Goal: Task Accomplishment & Management: Use online tool/utility

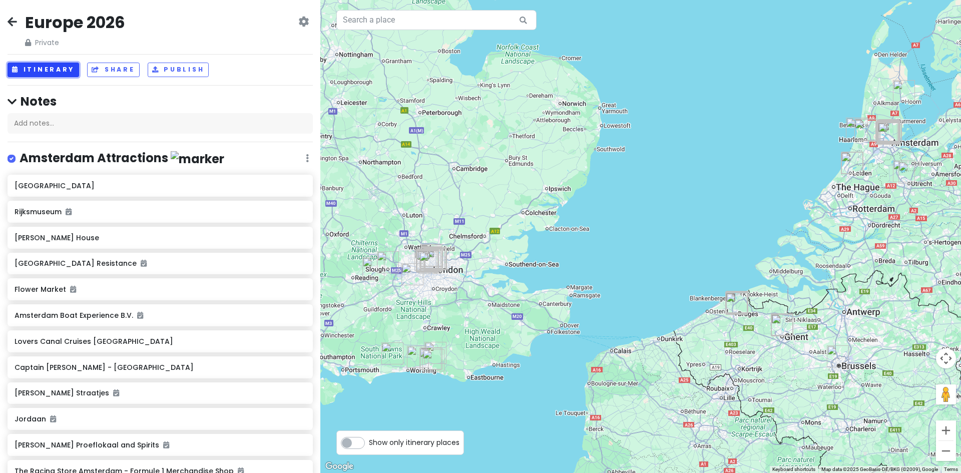
click at [47, 73] on button "Itinerary" at bounding box center [44, 70] width 72 height 15
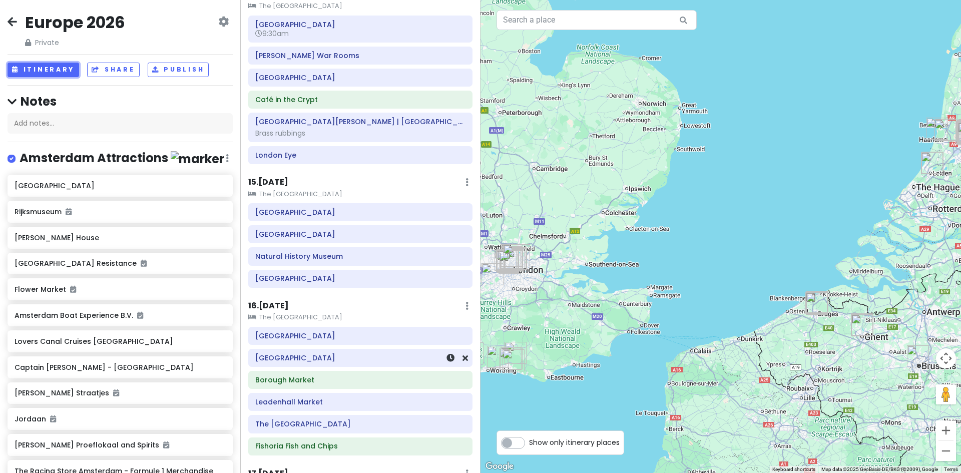
scroll to position [1371, 0]
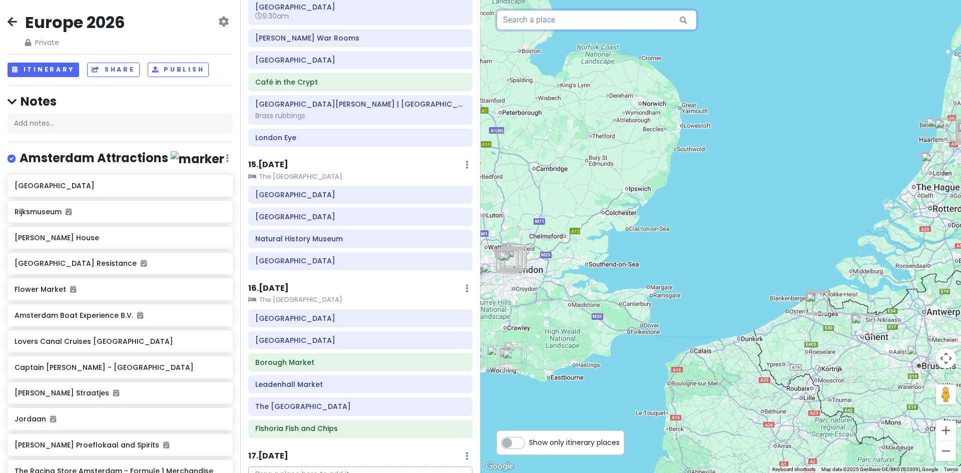
click at [564, 22] on input "text" at bounding box center [596, 20] width 200 height 20
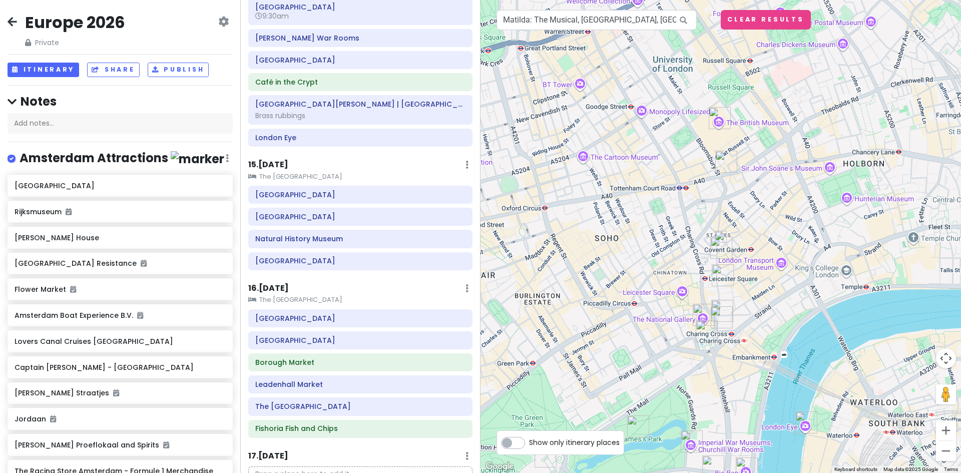
click at [721, 239] on img at bounding box center [720, 237] width 20 height 20
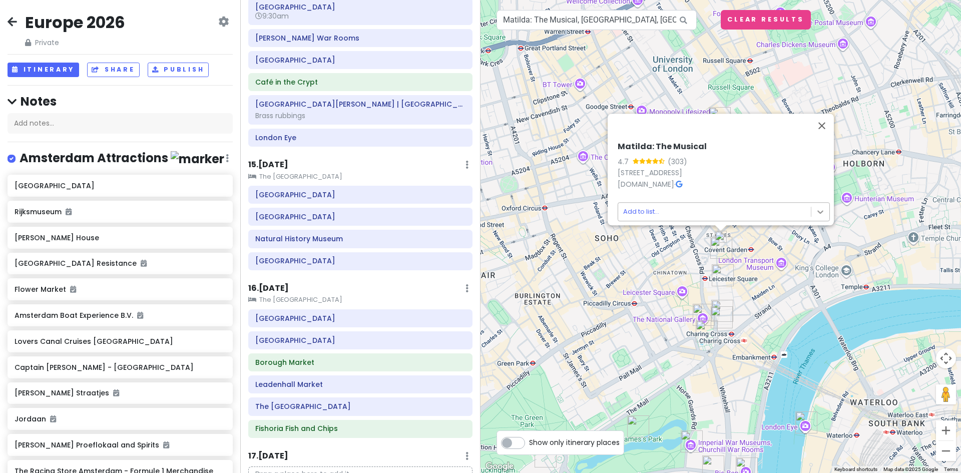
click at [815, 206] on body "Europe 2026 Private Change Dates Make a Copy Delete Trip Give Feedback 💡 Suppor…" at bounding box center [480, 236] width 961 height 473
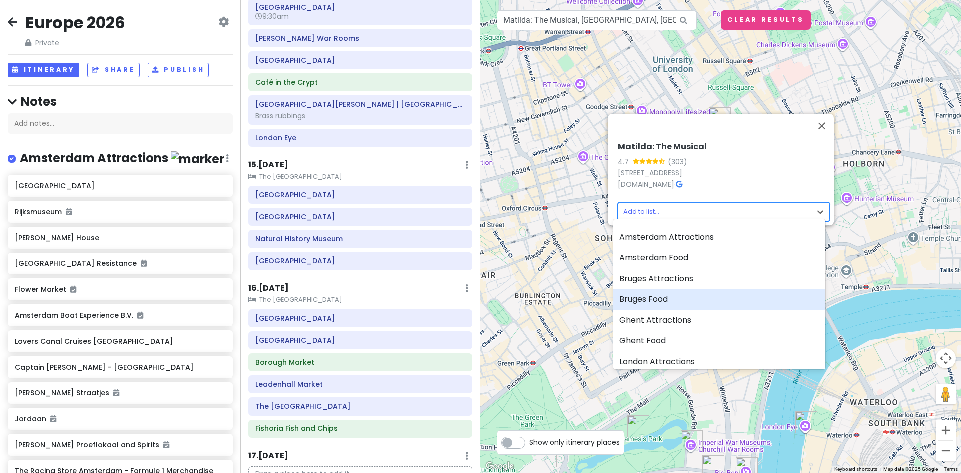
scroll to position [100, 0]
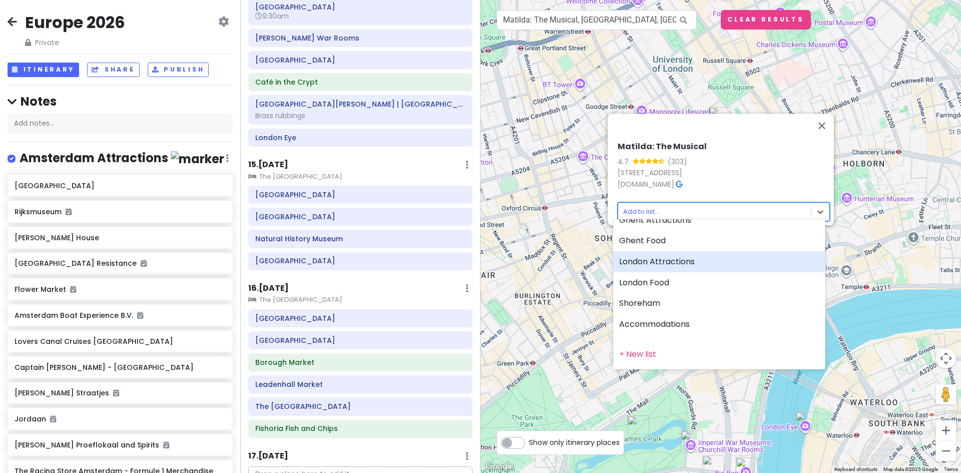
click at [695, 263] on div "London Attractions" at bounding box center [719, 261] width 212 height 21
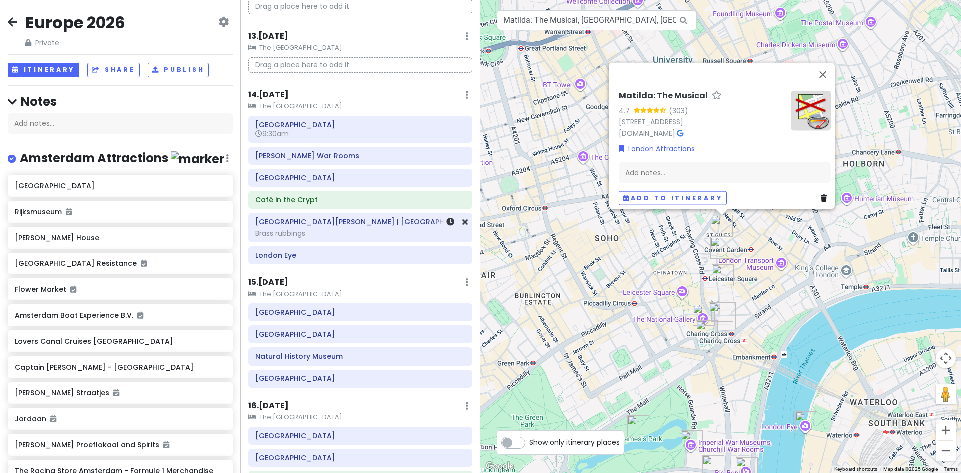
scroll to position [1271, 0]
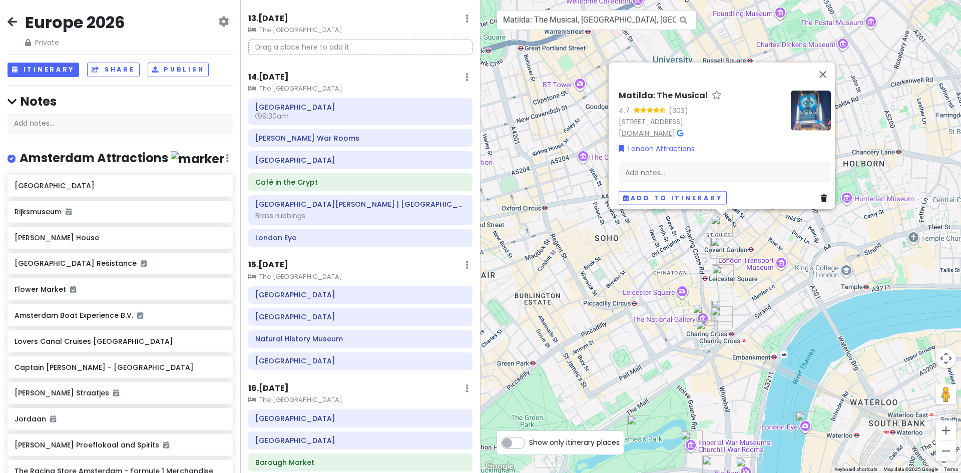
click at [650, 128] on link "[DOMAIN_NAME]" at bounding box center [646, 133] width 57 height 10
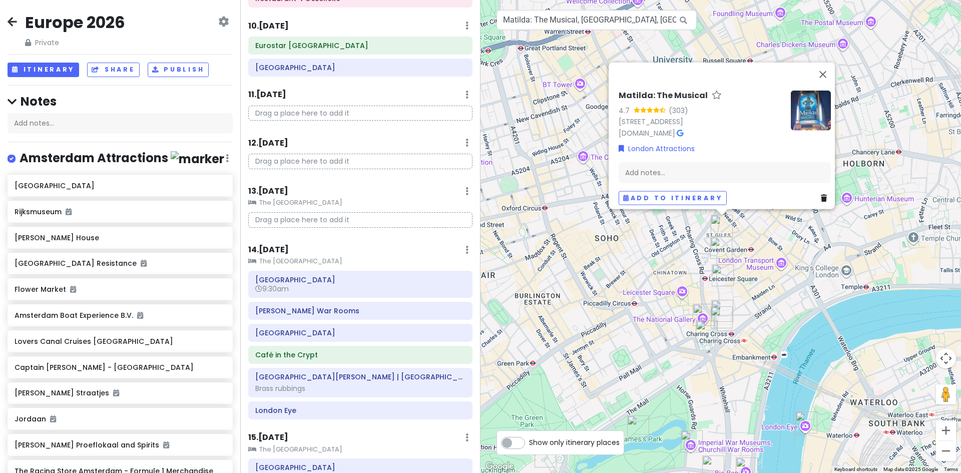
scroll to position [1121, 0]
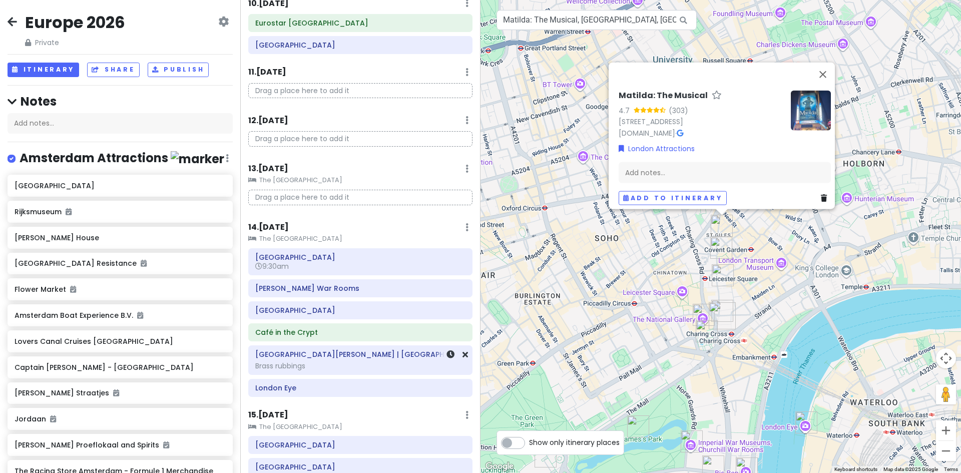
click at [317, 363] on div "Brass rubbings" at bounding box center [360, 365] width 210 height 9
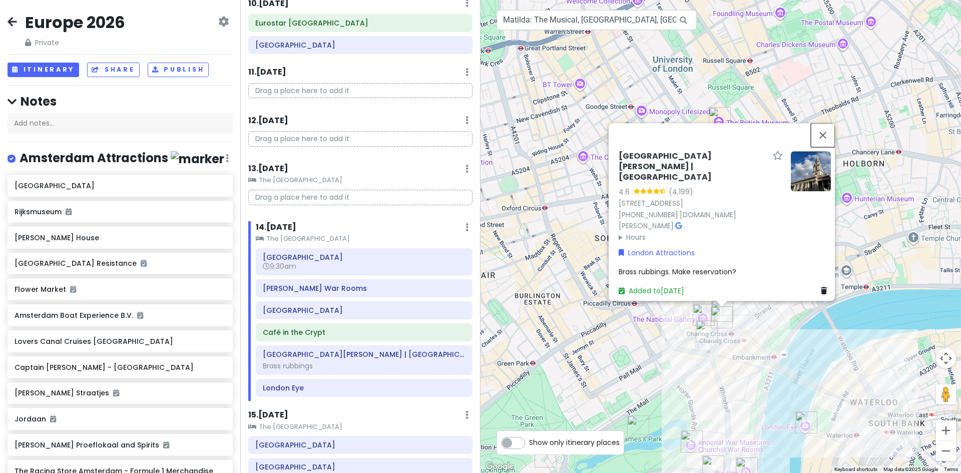
drag, startPoint x: 827, startPoint y: 138, endPoint x: 779, endPoint y: 152, distance: 50.0
click at [827, 138] on button "Close" at bounding box center [822, 135] width 24 height 24
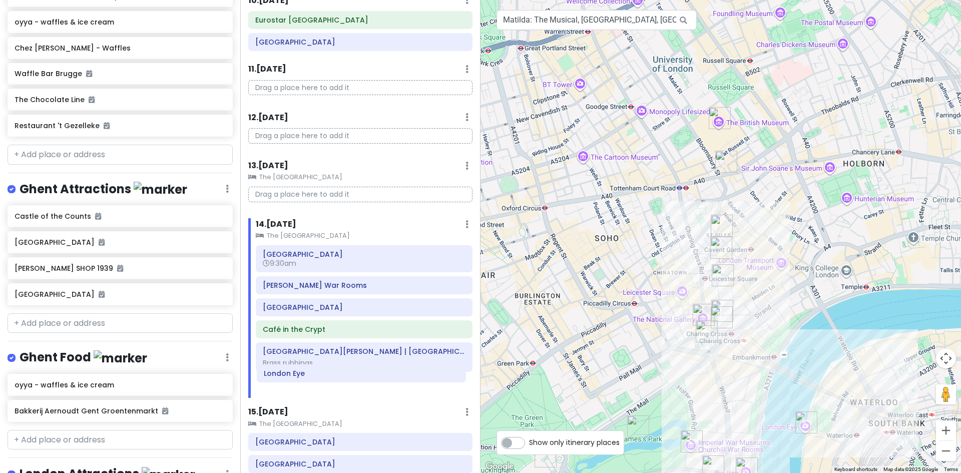
scroll to position [1124, 0]
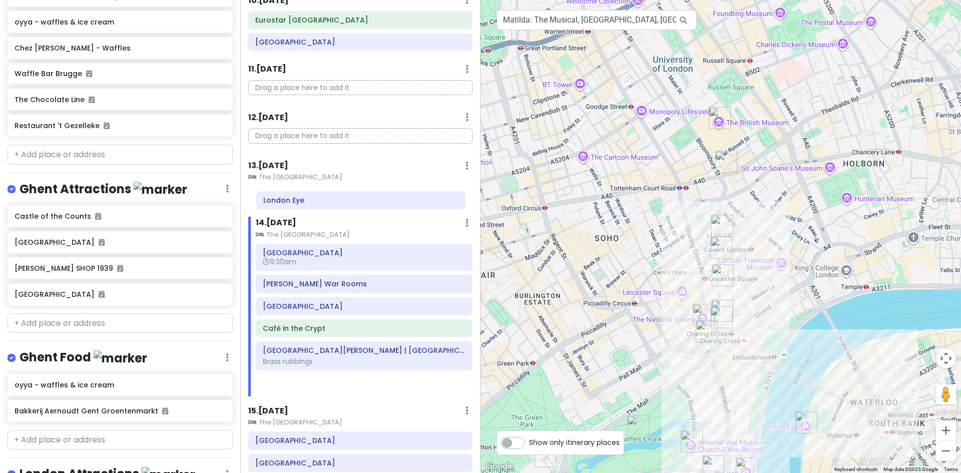
drag, startPoint x: 295, startPoint y: 386, endPoint x: 295, endPoint y: 199, distance: 187.6
click at [295, 199] on div "Itinerary × 1 . [DATE] Edit Day Notes Delete Day Depart [GEOGRAPHIC_DATA] Drag …" at bounding box center [360, 236] width 240 height 473
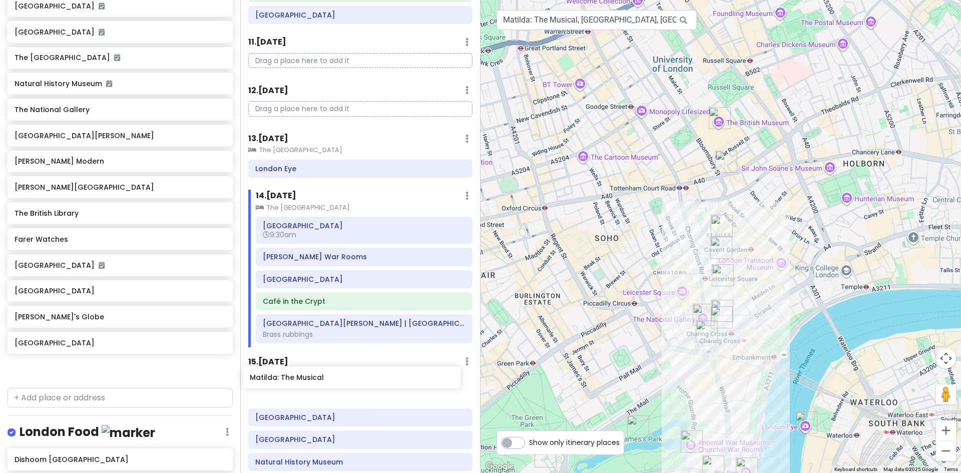
scroll to position [1163, 0]
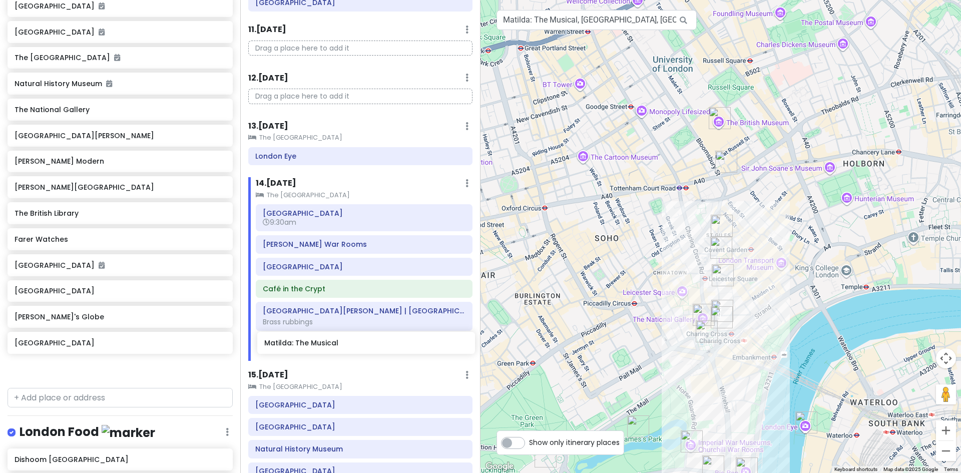
drag, startPoint x: 57, startPoint y: 400, endPoint x: 307, endPoint y: 346, distance: 255.4
click at [307, 346] on div "Europe 2026 Private Change Dates Make a Copy Delete Trip Give Feedback 💡 Suppor…" at bounding box center [480, 236] width 961 height 473
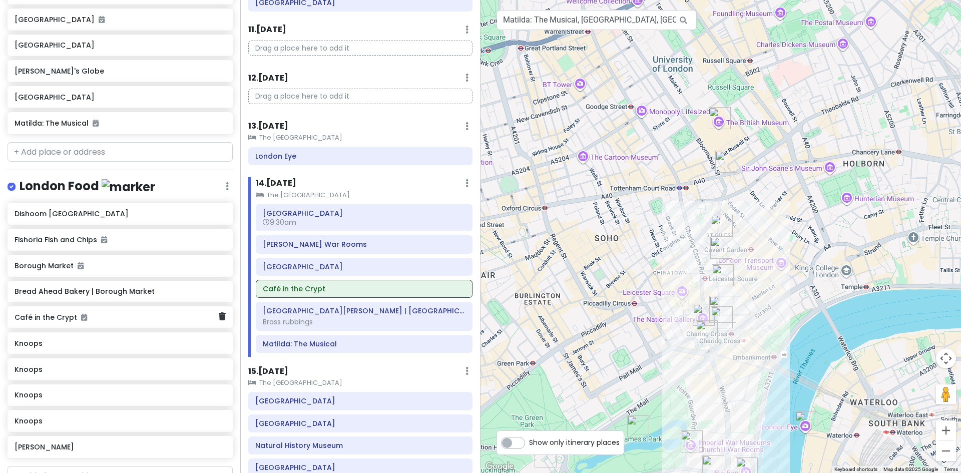
scroll to position [2960, 0]
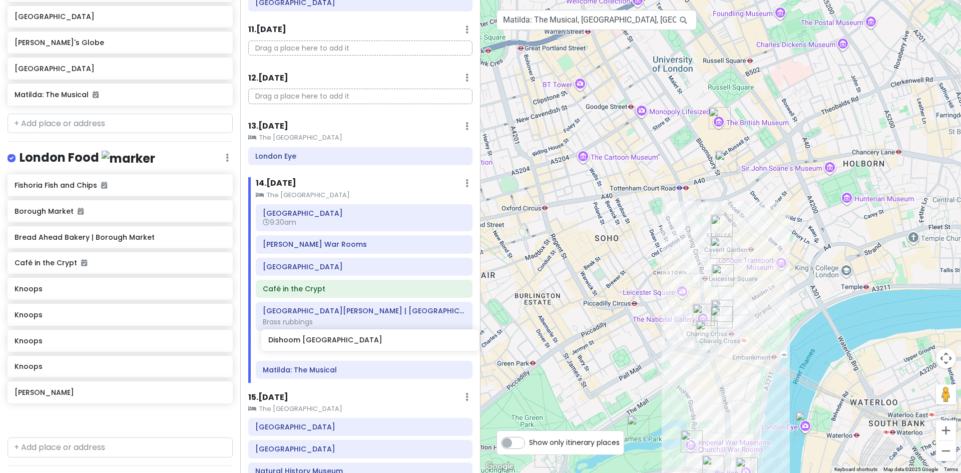
drag, startPoint x: 39, startPoint y: 180, endPoint x: 293, endPoint y: 341, distance: 300.7
click at [293, 341] on div "Europe 2026 Private Change Dates Make a Copy Delete Trip Give Feedback 💡 Suppor…" at bounding box center [480, 236] width 961 height 473
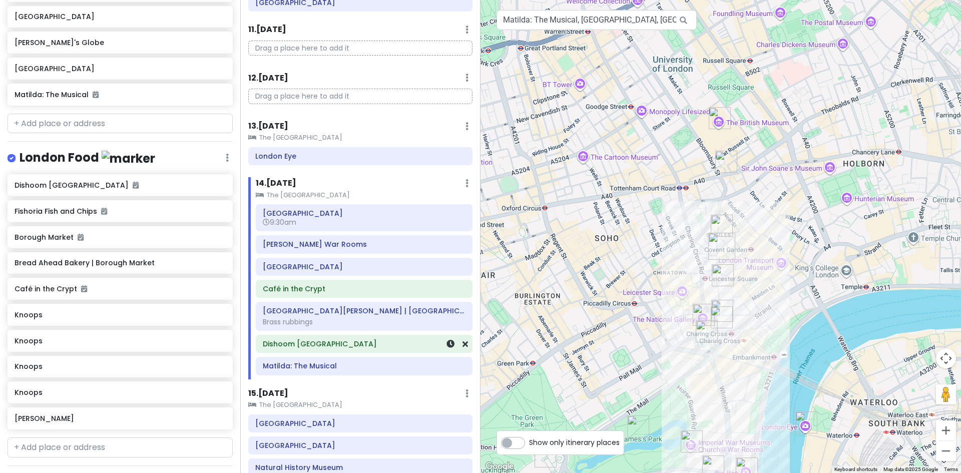
click at [332, 344] on h6 "Dishoom [GEOGRAPHIC_DATA]" at bounding box center [364, 343] width 203 height 9
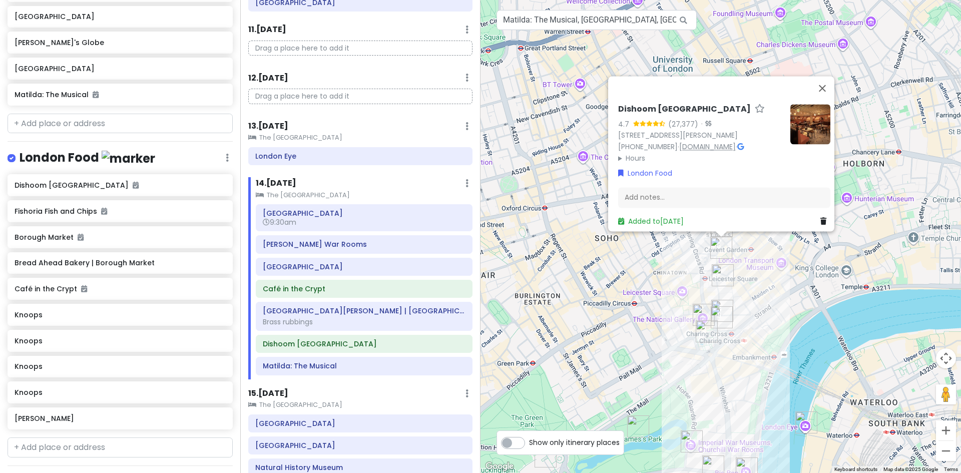
click at [703, 142] on link "[DOMAIN_NAME]" at bounding box center [707, 147] width 57 height 10
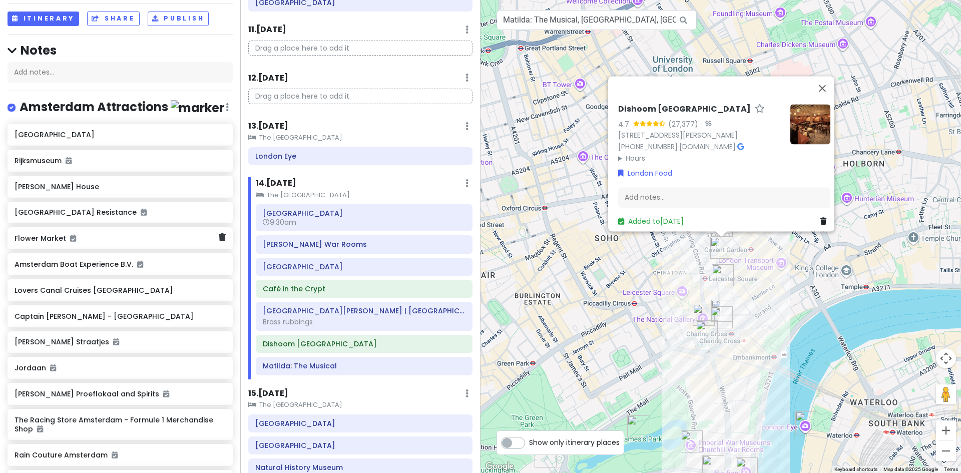
scroll to position [100, 0]
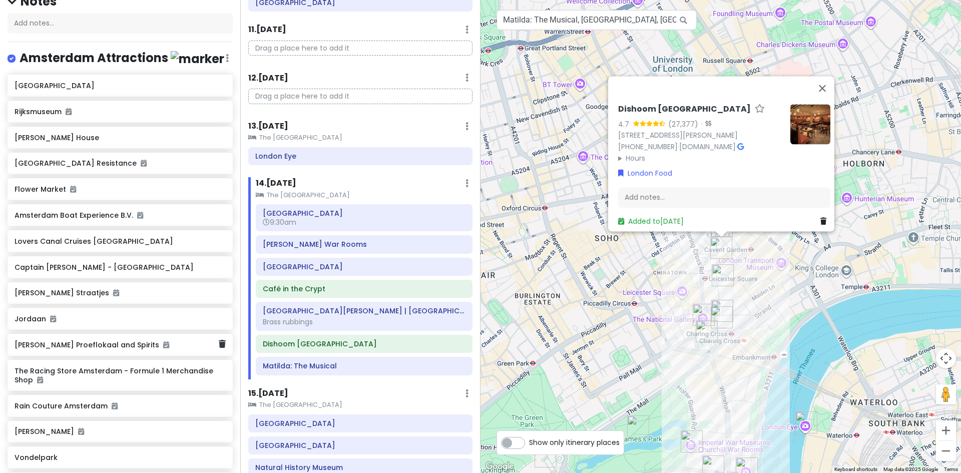
click at [61, 356] on div "[PERSON_NAME] Proeflokaal and Spirits" at bounding box center [120, 345] width 225 height 22
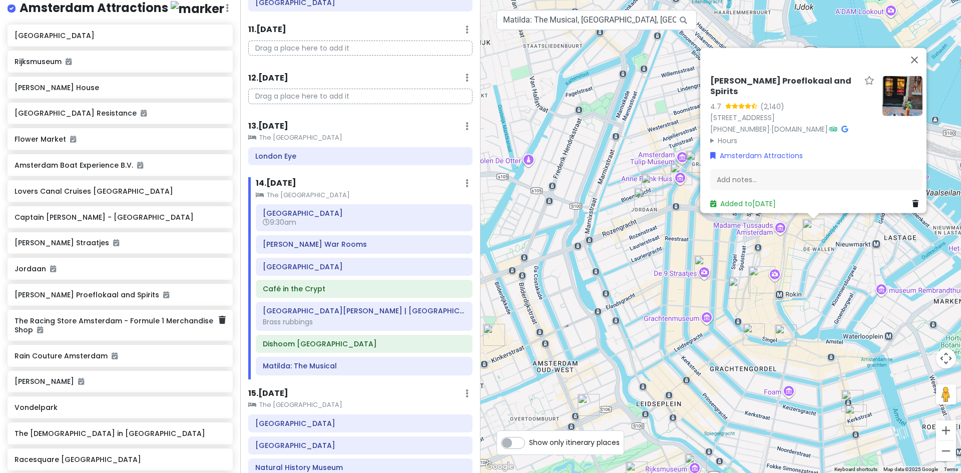
scroll to position [200, 0]
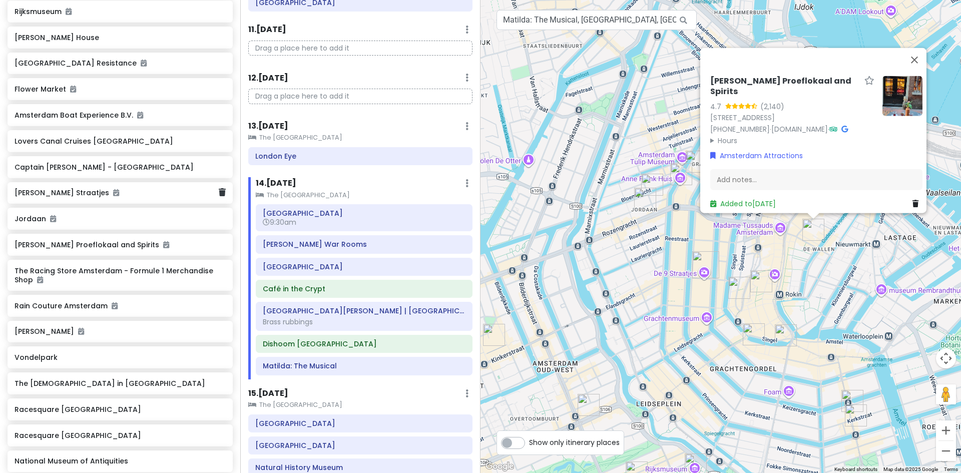
click at [47, 197] on h6 "[PERSON_NAME] Straatjes" at bounding box center [117, 192] width 204 height 9
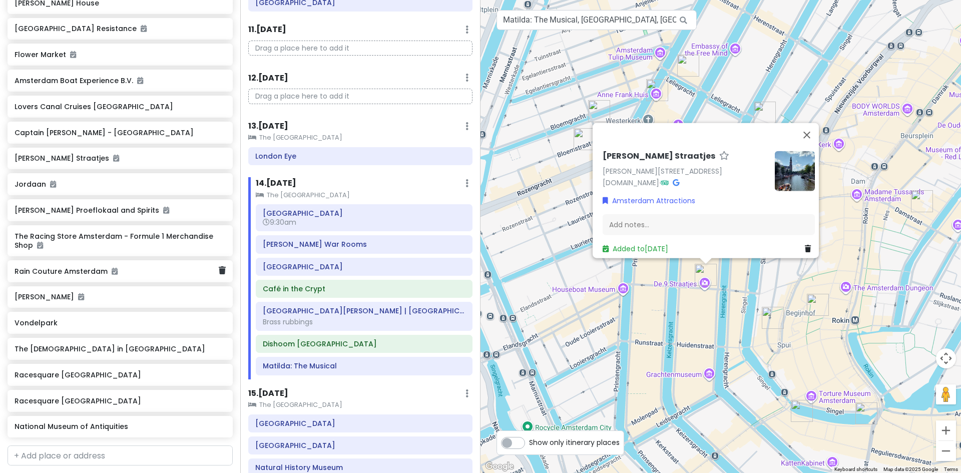
scroll to position [250, 0]
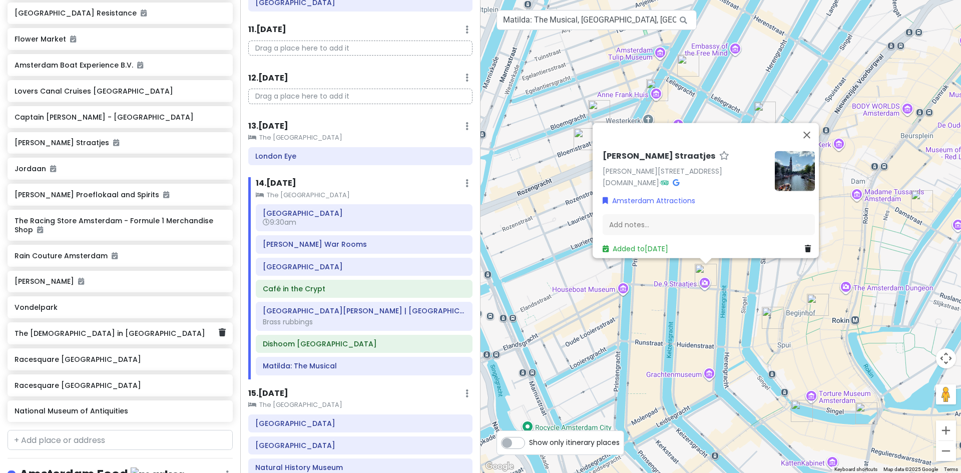
click at [41, 338] on h6 "The [DEMOGRAPHIC_DATA] in [GEOGRAPHIC_DATA]" at bounding box center [117, 333] width 204 height 9
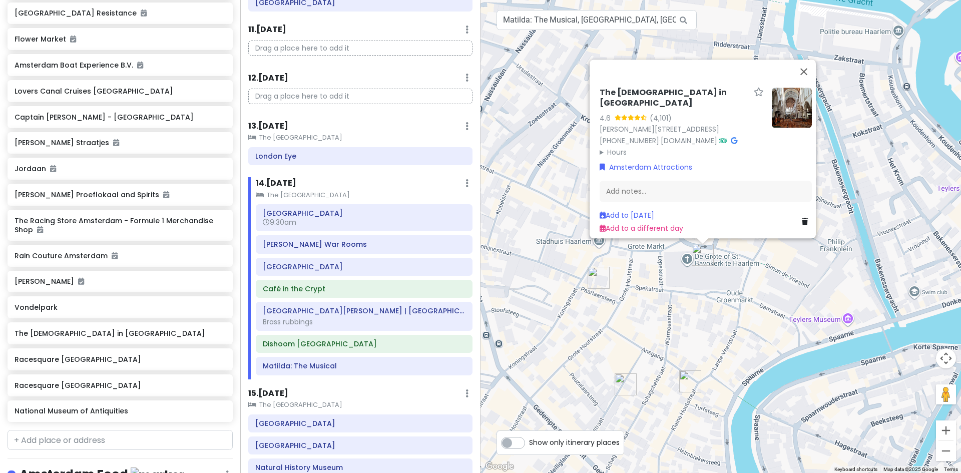
drag, startPoint x: 643, startPoint y: 258, endPoint x: 735, endPoint y: 277, distance: 94.5
click at [735, 277] on div "The [DEMOGRAPHIC_DATA] in [GEOGRAPHIC_DATA] 4.6 (4,101) [PERSON_NAME][STREET_AD…" at bounding box center [720, 236] width 480 height 473
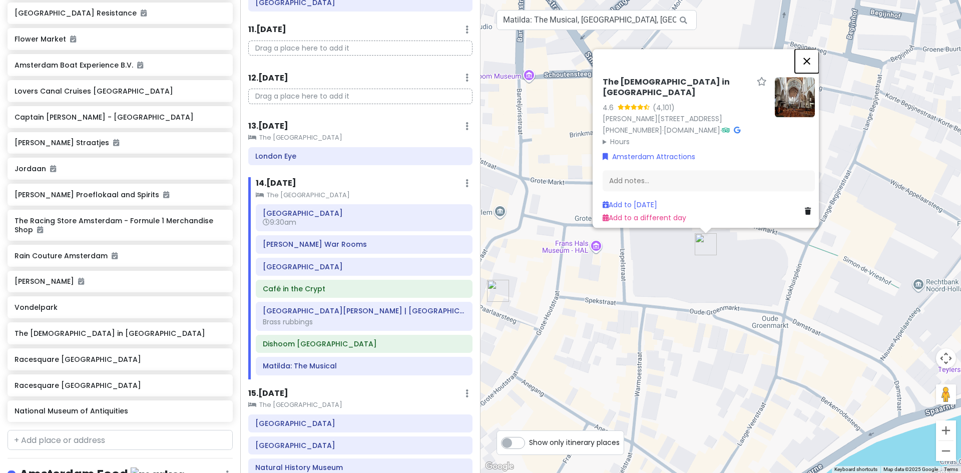
click at [806, 64] on button "Close" at bounding box center [806, 61] width 24 height 24
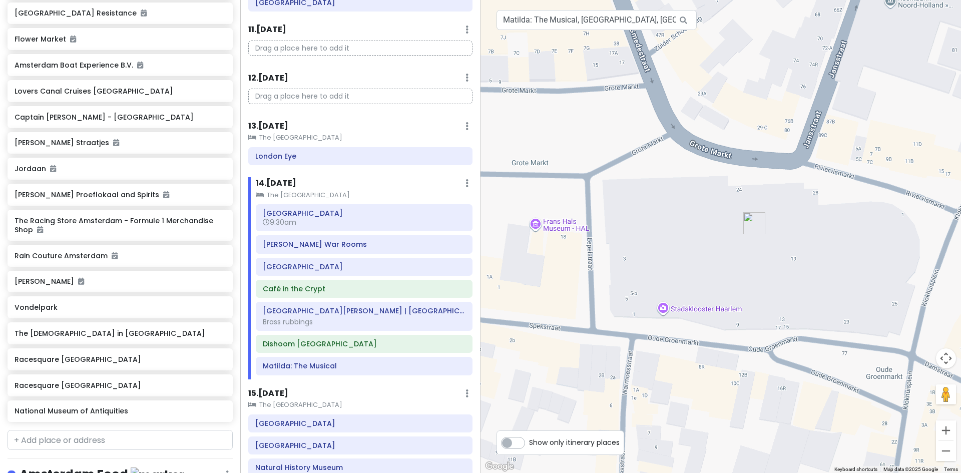
click at [714, 241] on div at bounding box center [720, 236] width 480 height 473
click at [749, 221] on img "The St. Bavo Church in Haarlem" at bounding box center [754, 223] width 30 height 30
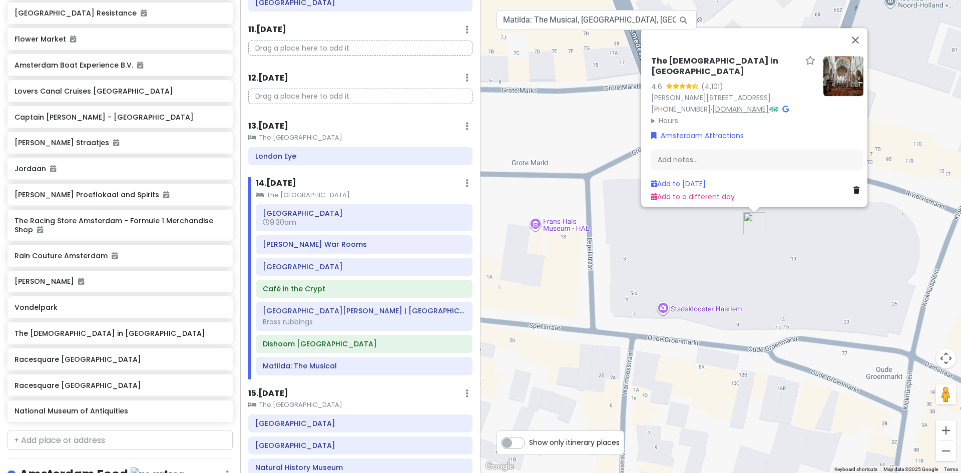
click at [726, 104] on link "[DOMAIN_NAME]" at bounding box center [740, 109] width 57 height 10
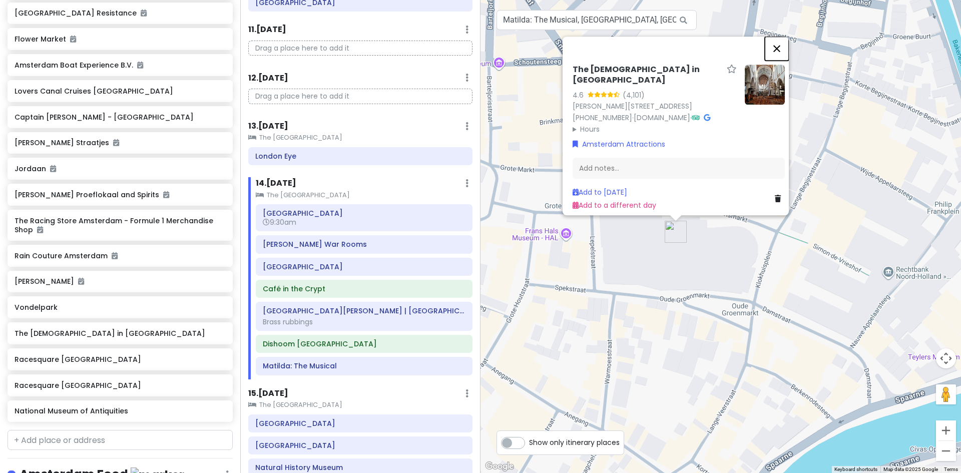
click at [778, 58] on button "Close" at bounding box center [776, 49] width 24 height 24
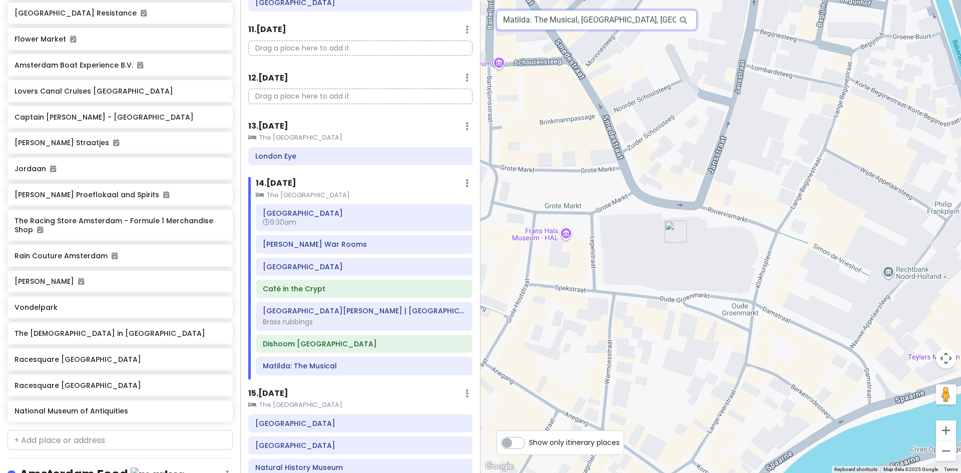
click at [618, 28] on input "Matilda: The Musical, [GEOGRAPHIC_DATA], [GEOGRAPHIC_DATA]" at bounding box center [596, 20] width 200 height 20
click at [629, 25] on input "Matilda: The Musical, [GEOGRAPHIC_DATA], [GEOGRAPHIC_DATA]" at bounding box center [596, 20] width 200 height 20
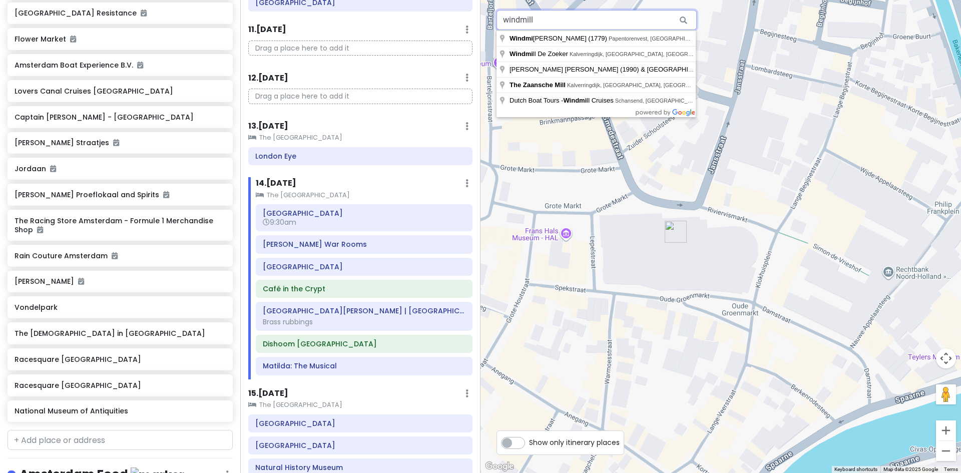
type input "windmill"
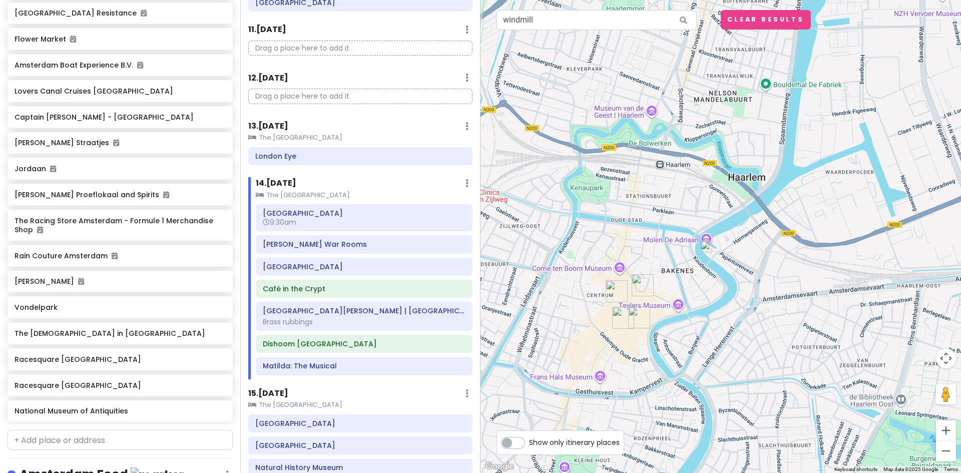
drag, startPoint x: 669, startPoint y: 348, endPoint x: 658, endPoint y: 253, distance: 95.7
click at [658, 253] on div at bounding box center [720, 236] width 480 height 473
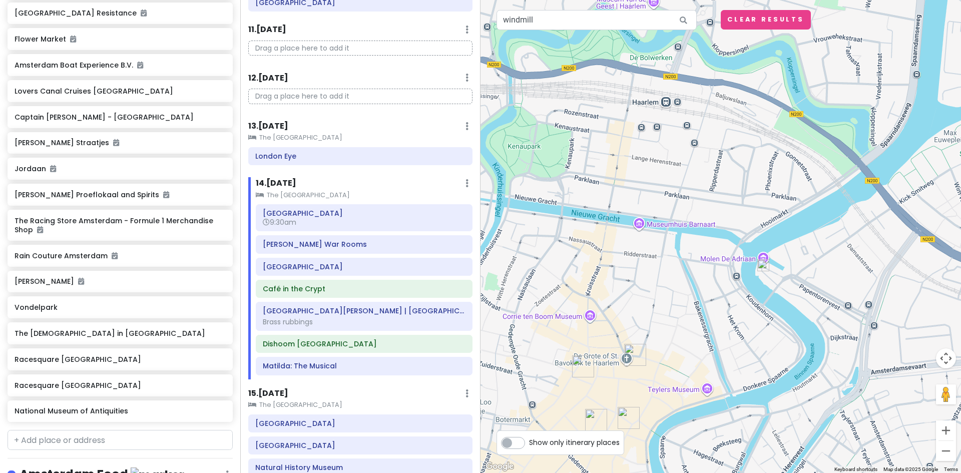
click at [763, 265] on img at bounding box center [763, 265] width 20 height 20
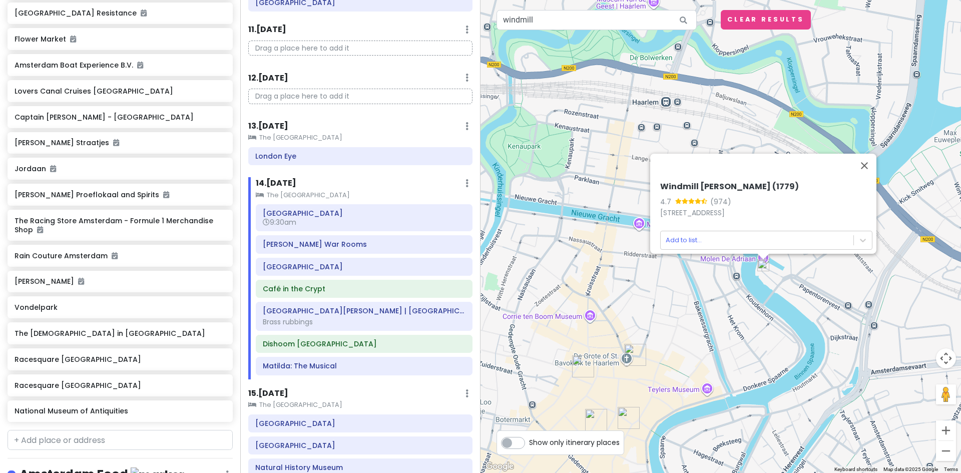
click at [737, 277] on div "[PERSON_NAME] (1779) 4.7 (974) Papentorenvest 1A, 2011 AV [GEOGRAPHIC_DATA], [G…" at bounding box center [720, 236] width 480 height 473
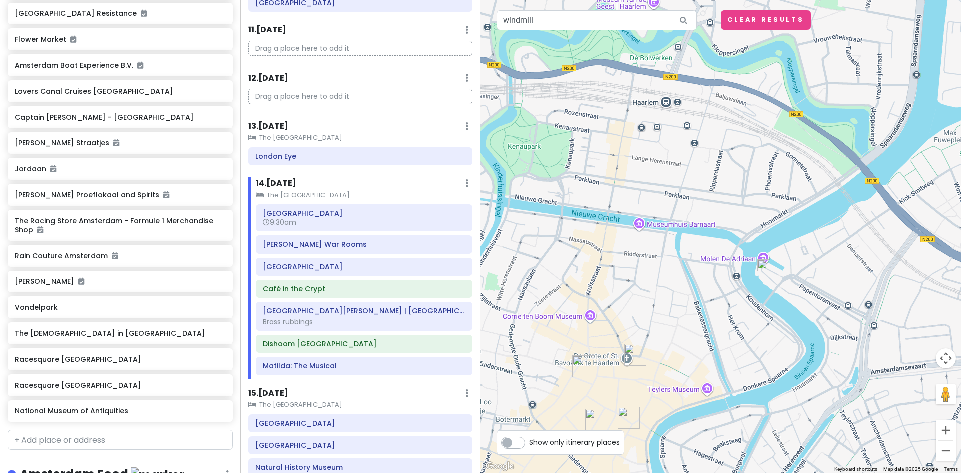
click at [746, 259] on div at bounding box center [720, 236] width 480 height 473
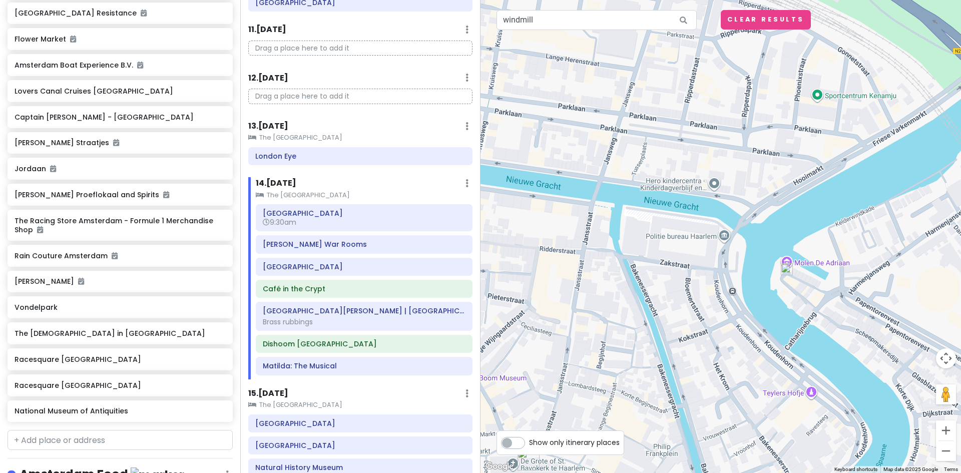
click at [785, 272] on img at bounding box center [786, 269] width 20 height 20
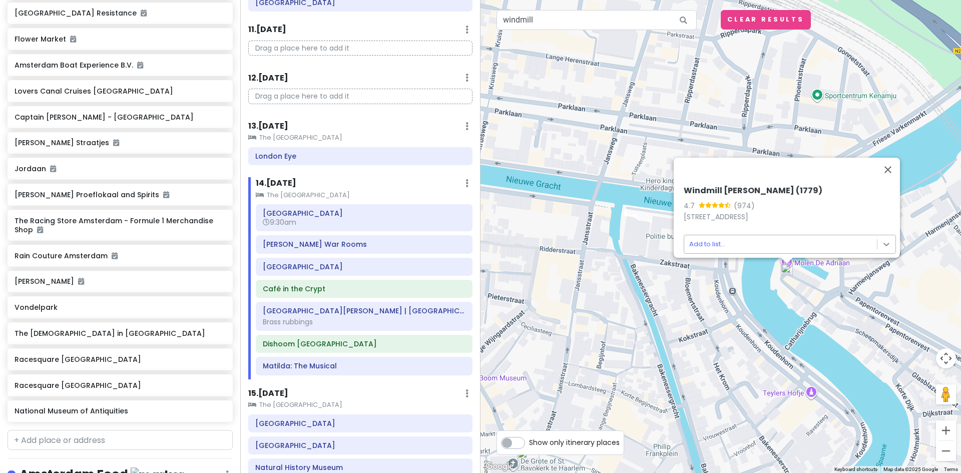
click at [883, 237] on body "Europe 2026 Private Change Dates Make a Copy Delete Trip Give Feedback 💡 Suppor…" at bounding box center [480, 236] width 961 height 473
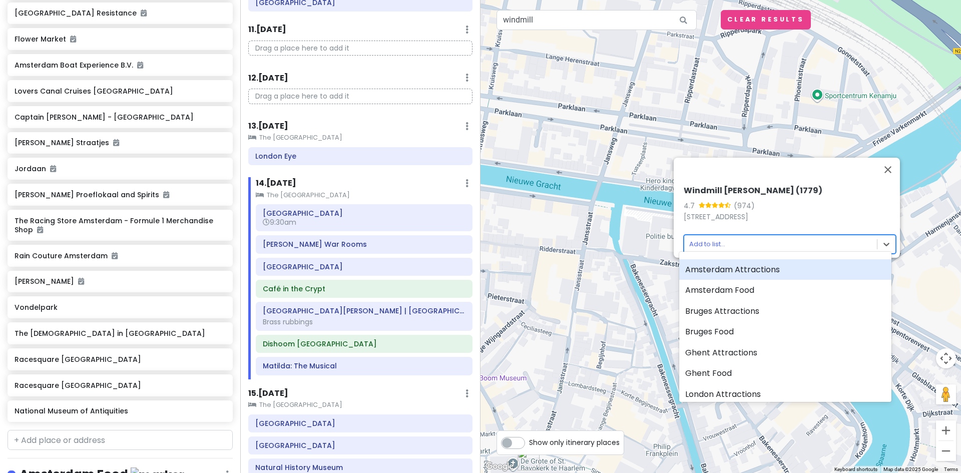
click at [759, 272] on div "Amsterdam Attractions" at bounding box center [785, 269] width 212 height 21
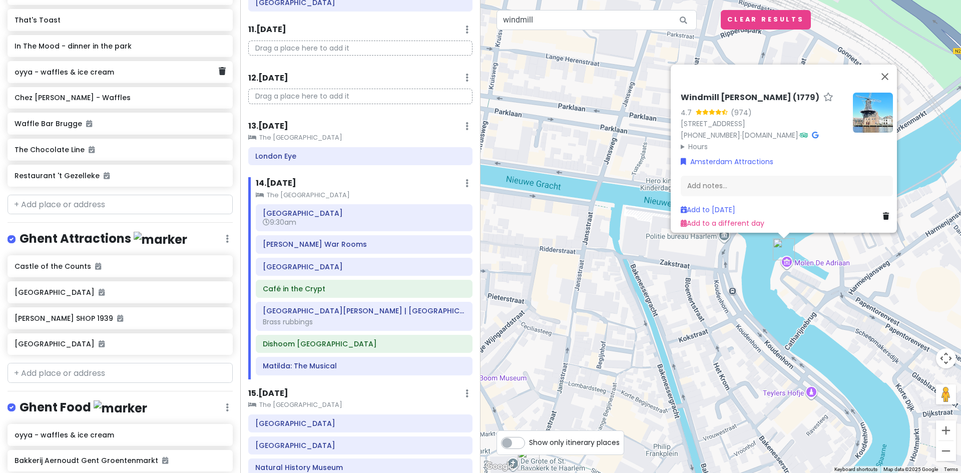
scroll to position [1827, 0]
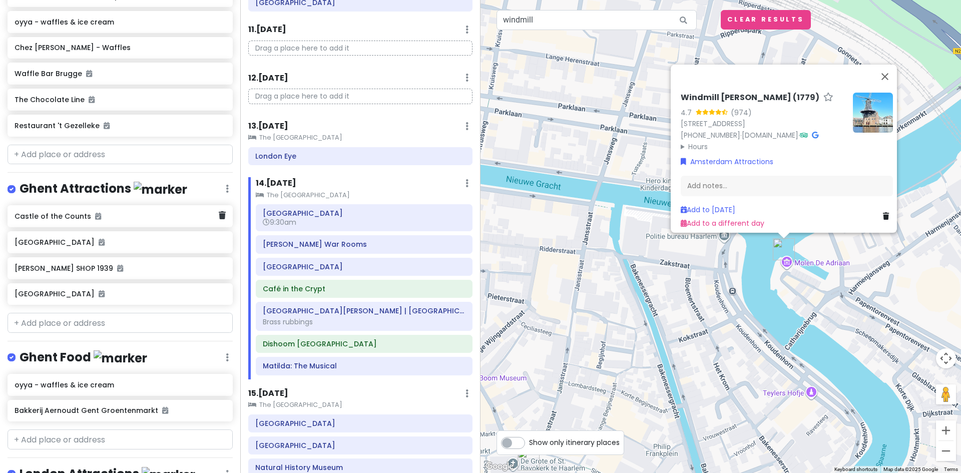
click at [72, 221] on h6 "Castle of the Counts" at bounding box center [117, 216] width 204 height 9
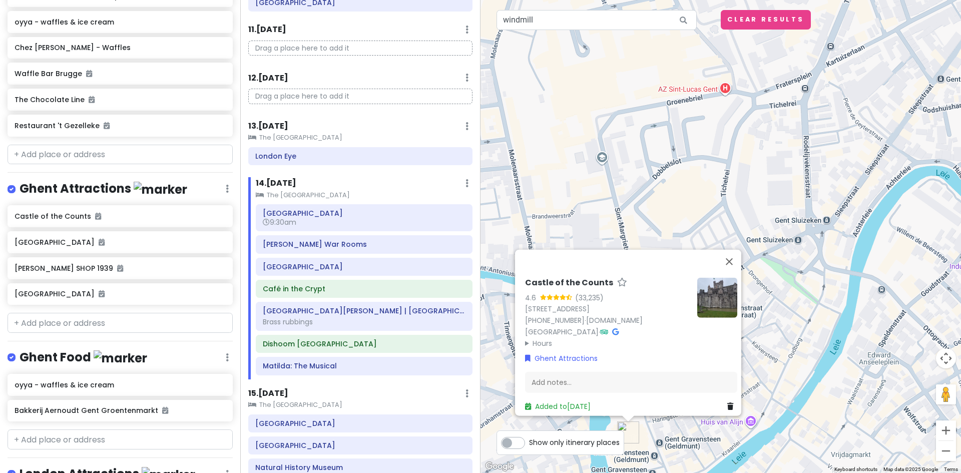
click at [560, 277] on h6 "Castle of the Counts" at bounding box center [569, 282] width 88 height 11
click at [627, 315] on link "[DOMAIN_NAME][GEOGRAPHIC_DATA]" at bounding box center [584, 326] width 118 height 22
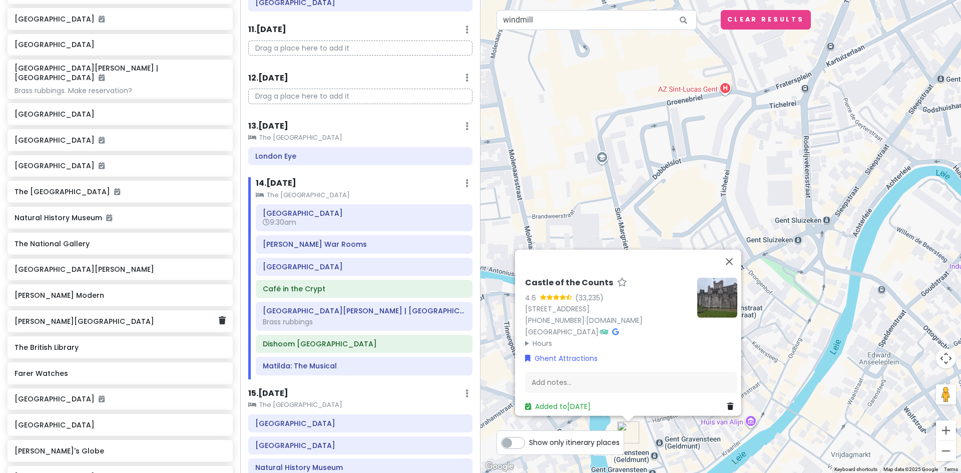
scroll to position [2627, 0]
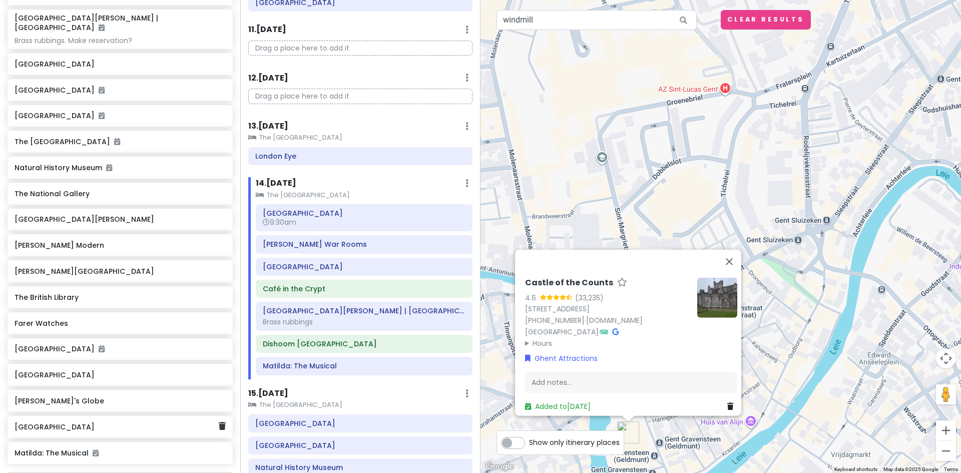
click at [68, 422] on h6 "[GEOGRAPHIC_DATA]" at bounding box center [117, 426] width 204 height 9
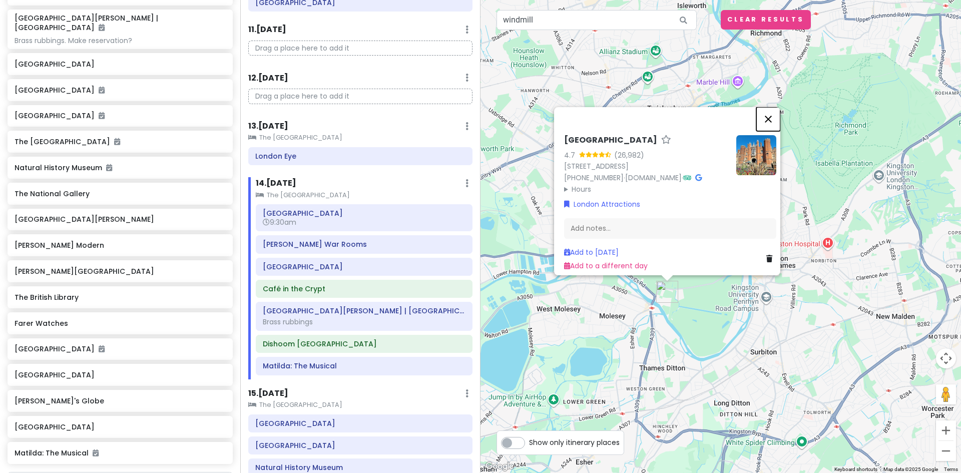
click at [773, 107] on button "Close" at bounding box center [768, 119] width 24 height 24
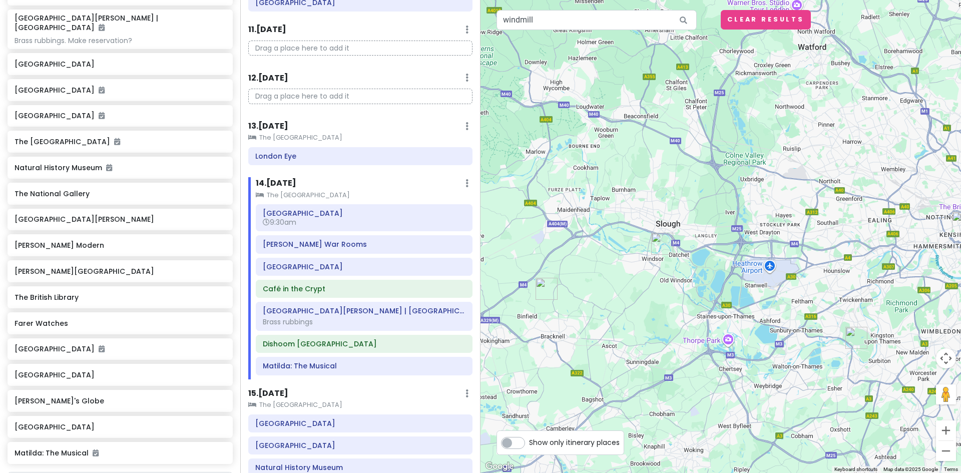
drag, startPoint x: 755, startPoint y: 179, endPoint x: 898, endPoint y: 293, distance: 182.9
click at [898, 293] on div at bounding box center [720, 236] width 480 height 473
click at [543, 295] on img "Farer Watches" at bounding box center [546, 289] width 30 height 30
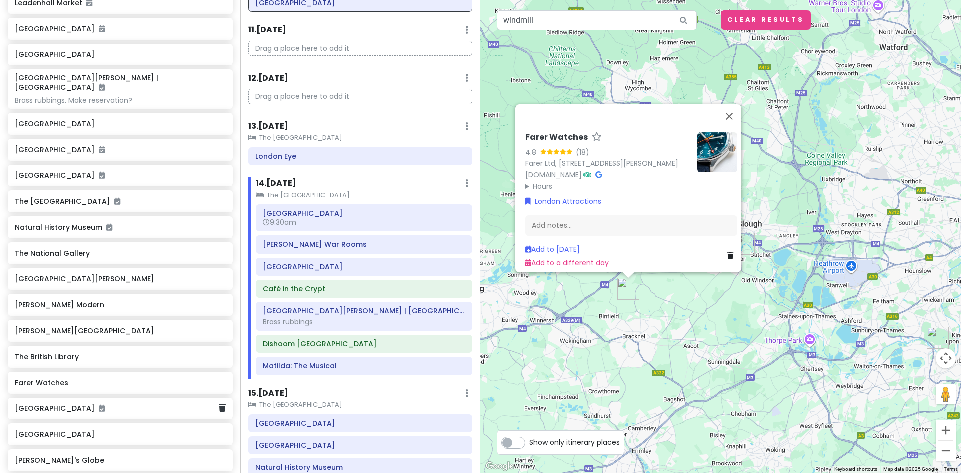
scroll to position [2577, 0]
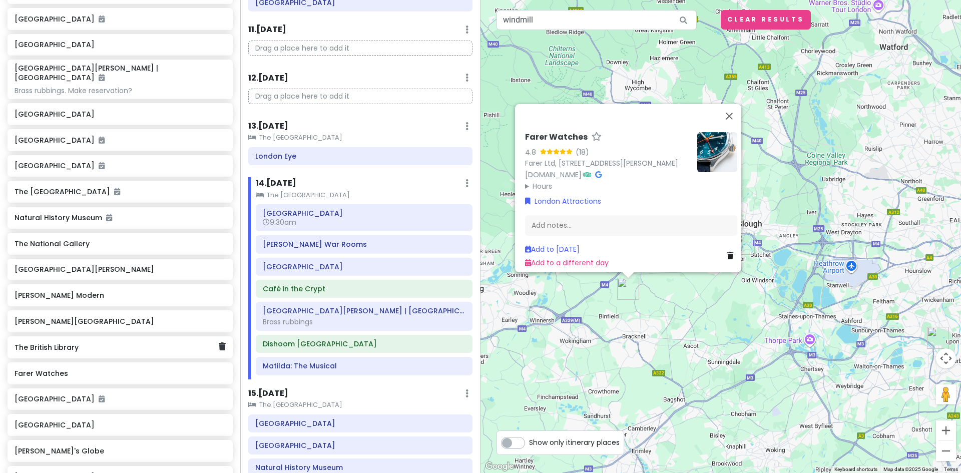
drag, startPoint x: 48, startPoint y: 347, endPoint x: 59, endPoint y: 341, distance: 12.3
click at [48, 347] on div "The British Library" at bounding box center [117, 347] width 204 height 14
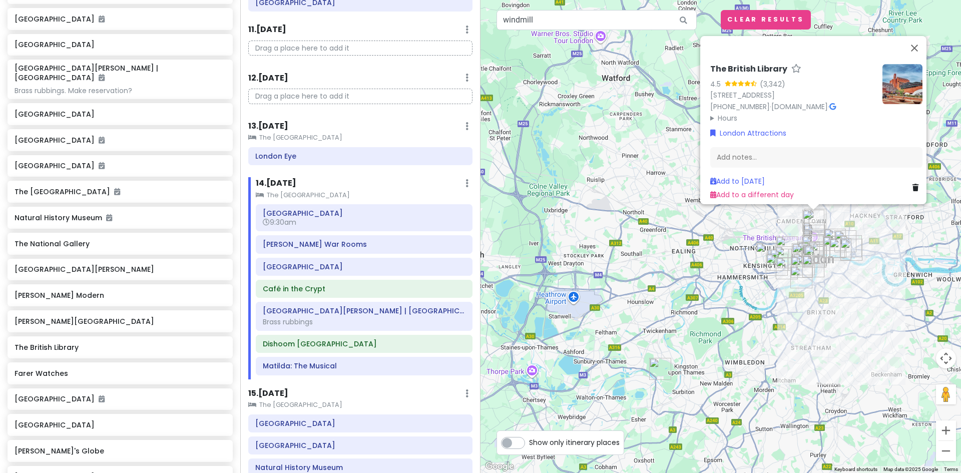
click at [895, 79] on img at bounding box center [902, 84] width 40 height 40
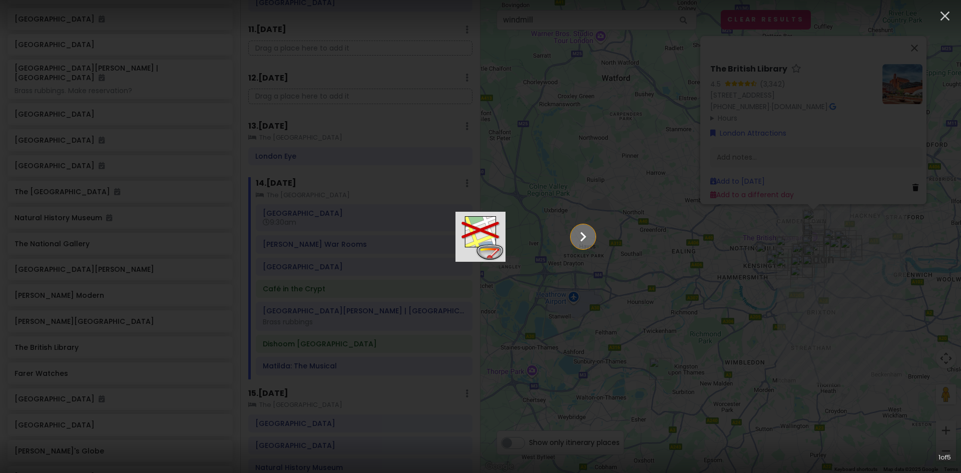
click at [592, 239] on icon "Show slide 2 of 5" at bounding box center [582, 237] width 19 height 24
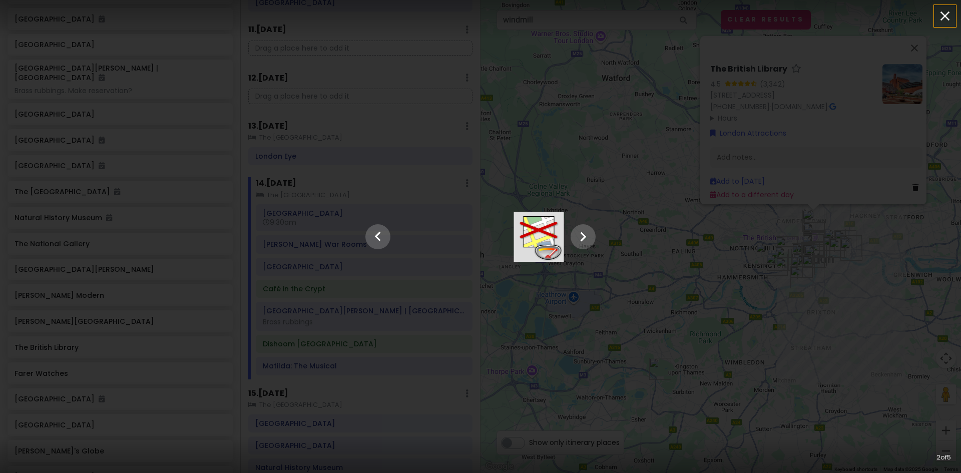
click at [949, 19] on icon "button" at bounding box center [945, 16] width 16 height 16
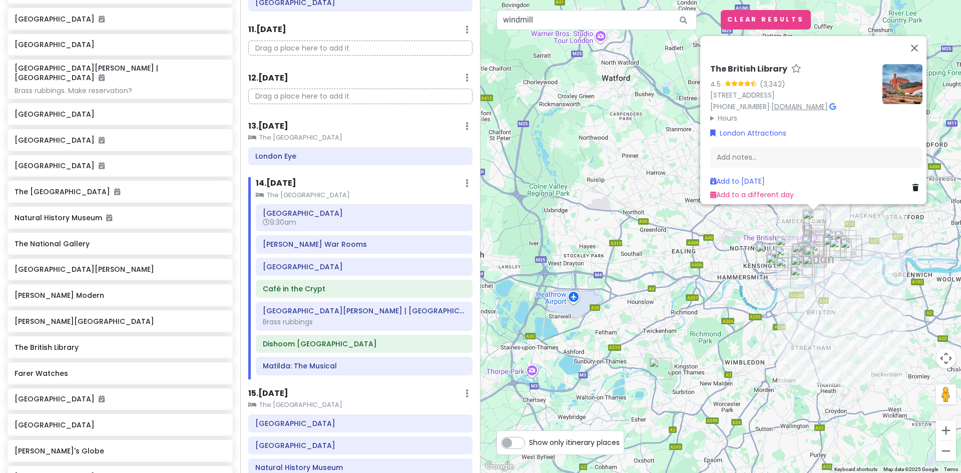
click at [790, 103] on link "[DOMAIN_NAME]" at bounding box center [799, 107] width 57 height 10
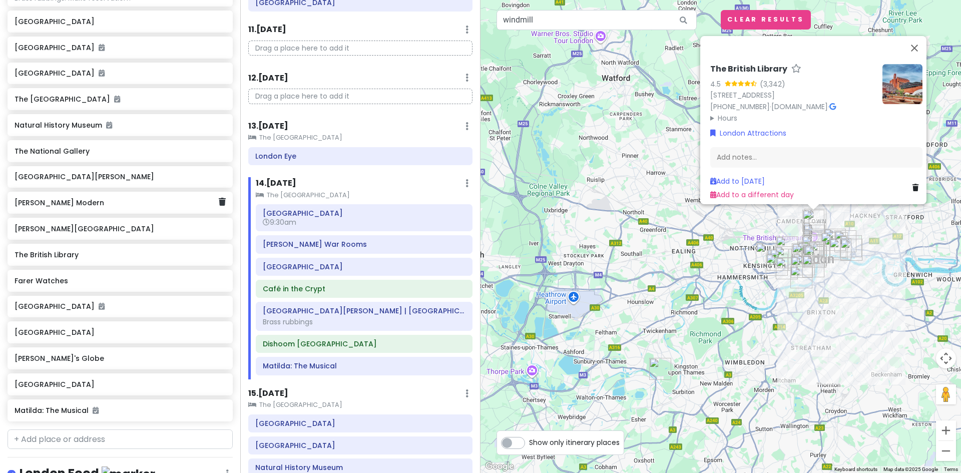
scroll to position [2678, 0]
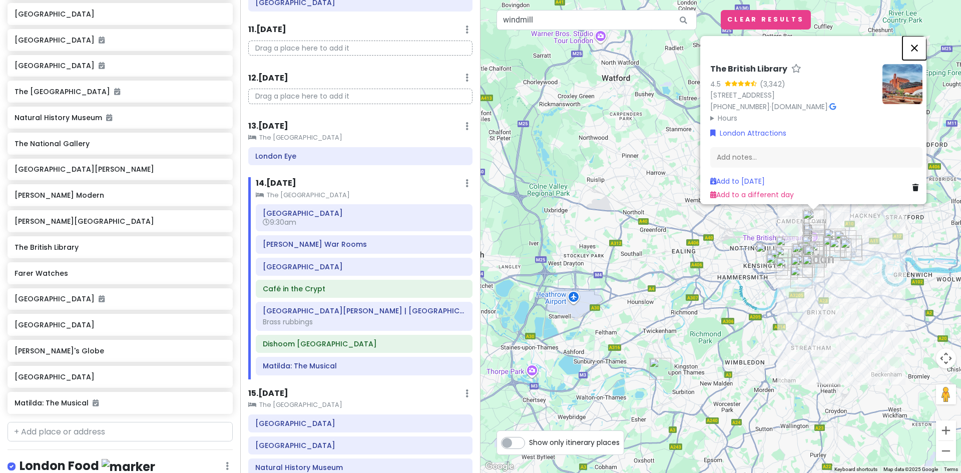
click at [920, 42] on button "Close" at bounding box center [914, 48] width 24 height 24
